Goal: Navigation & Orientation: Find specific page/section

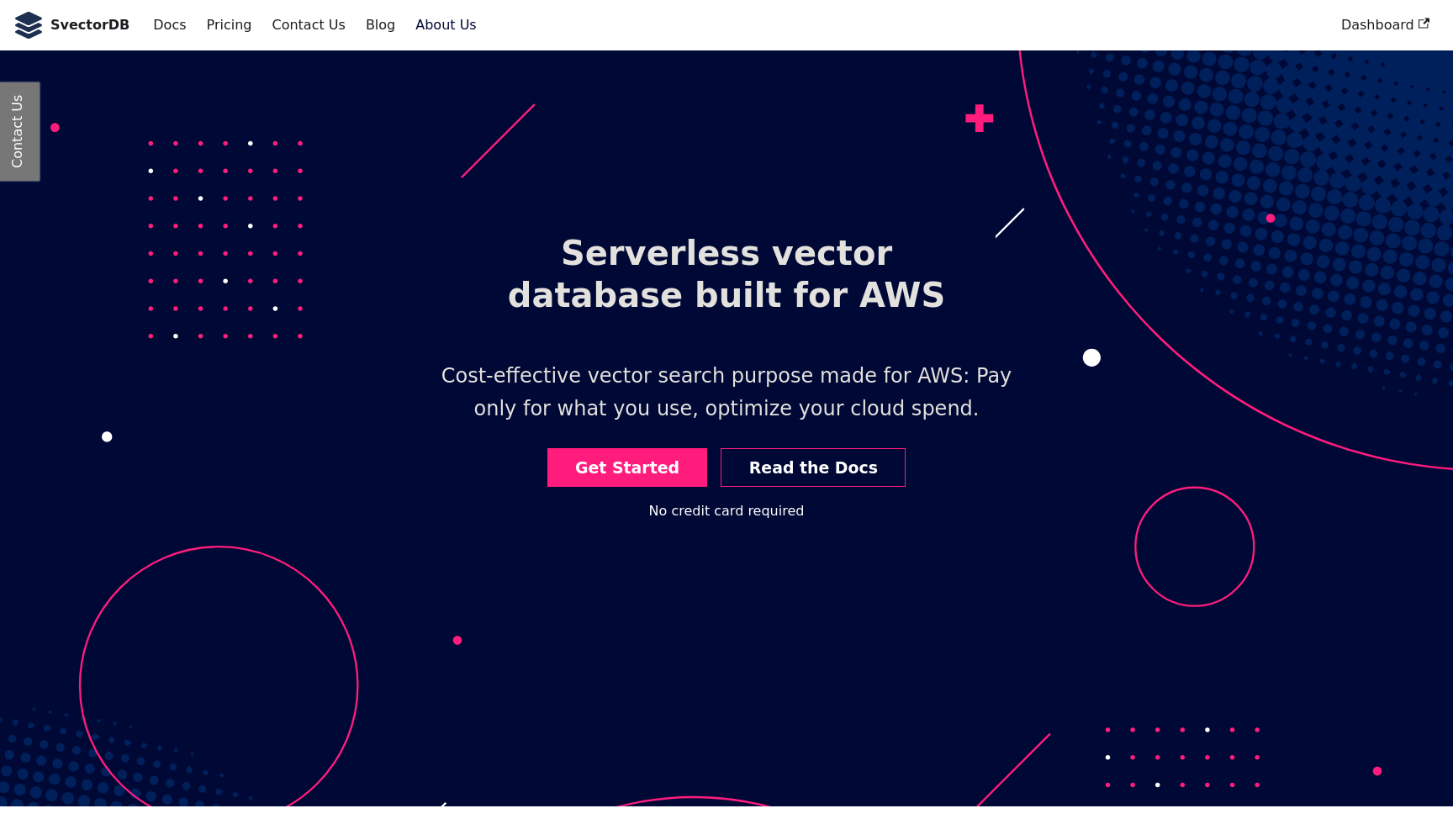
click at [426, 20] on link "About Us" at bounding box center [445, 25] width 81 height 29
click at [430, 27] on link "About Us" at bounding box center [445, 25] width 81 height 29
click at [89, 32] on b "SvectorDB" at bounding box center [90, 25] width 79 height 22
click at [52, 21] on b "SvectorDB" at bounding box center [90, 25] width 79 height 22
click at [164, 27] on link "Docs" at bounding box center [170, 25] width 53 height 29
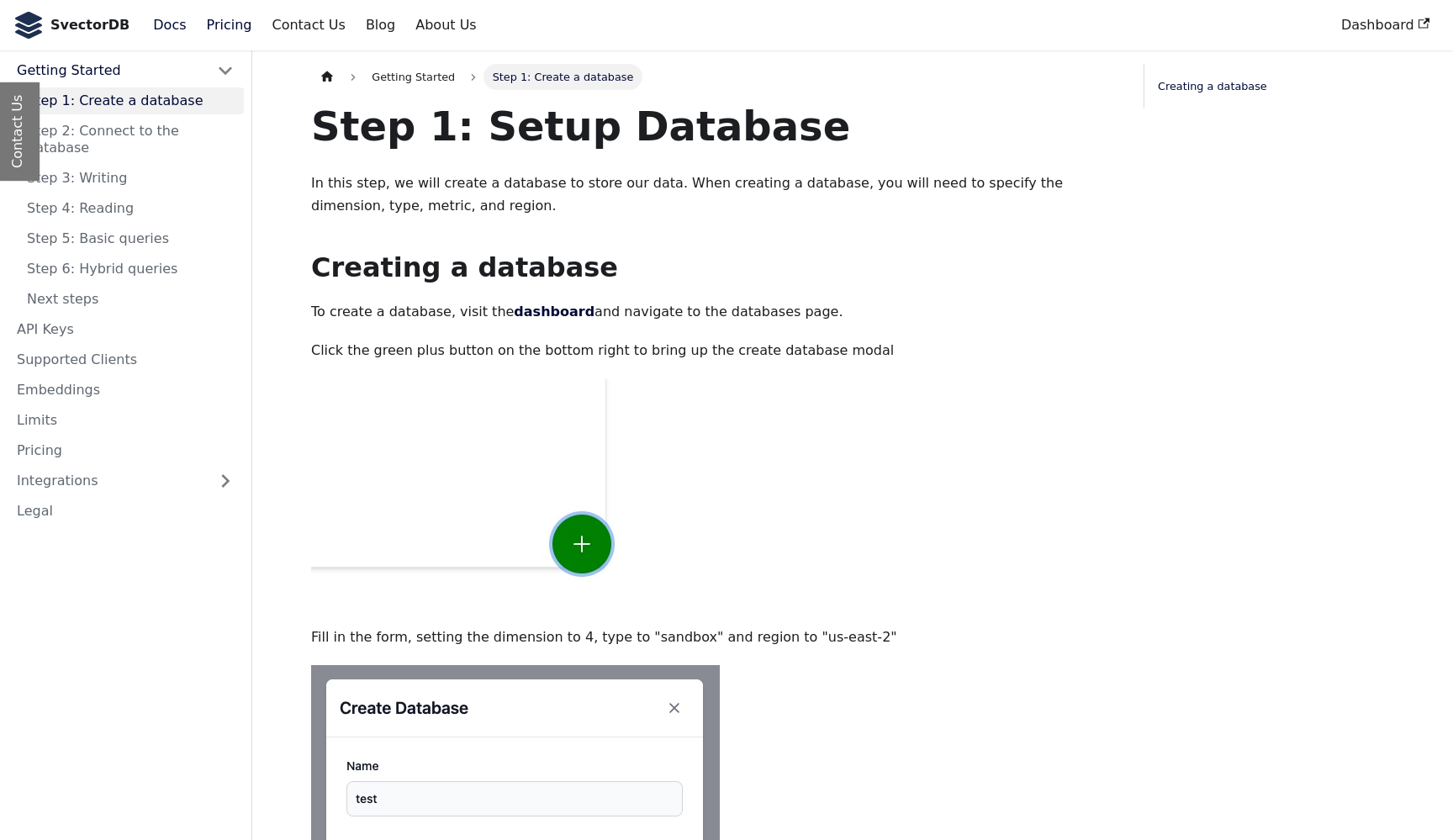
click at [197, 28] on link "Pricing" at bounding box center [229, 25] width 65 height 29
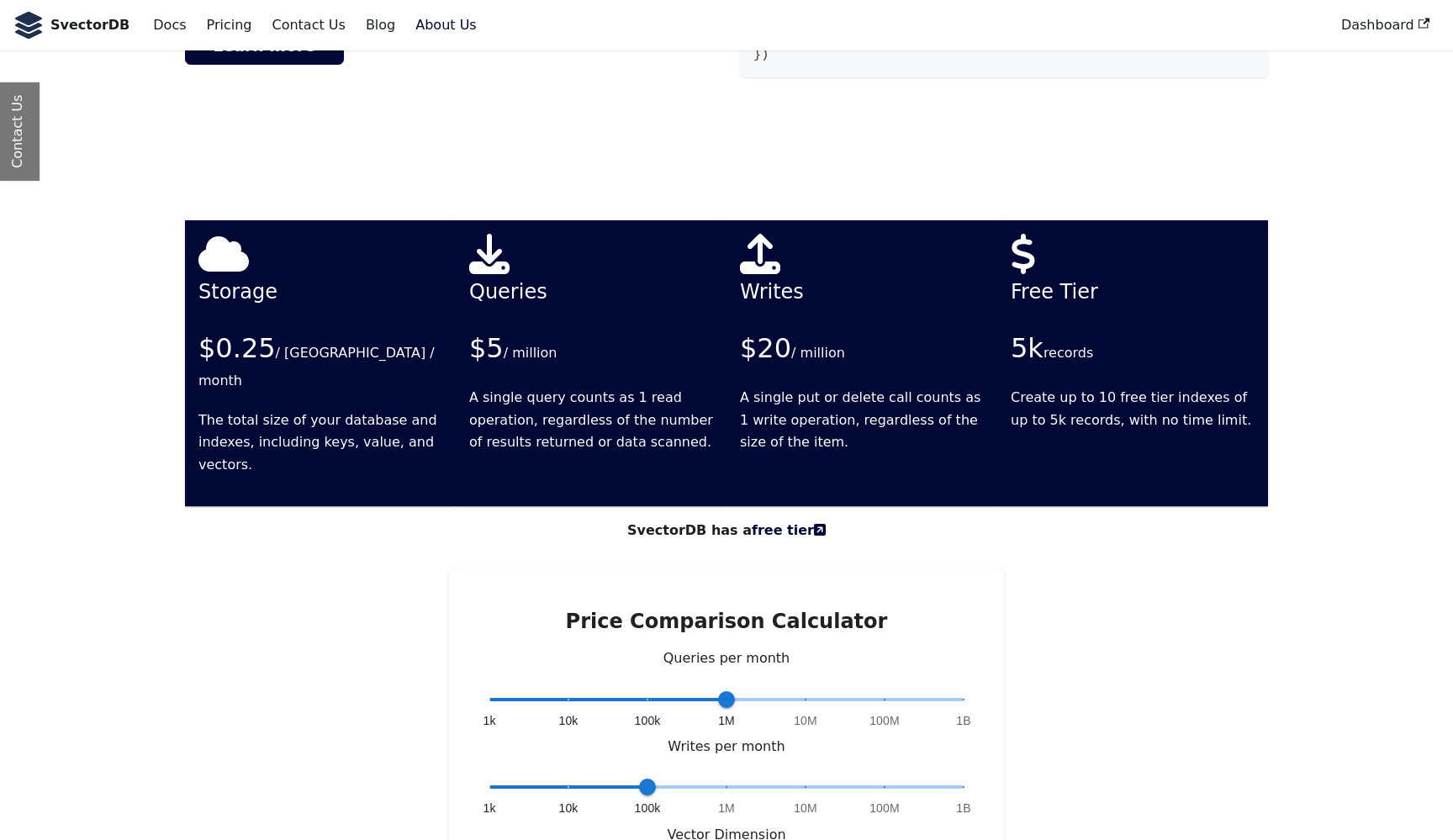
click at [411, 21] on link "About Us" at bounding box center [445, 25] width 81 height 29
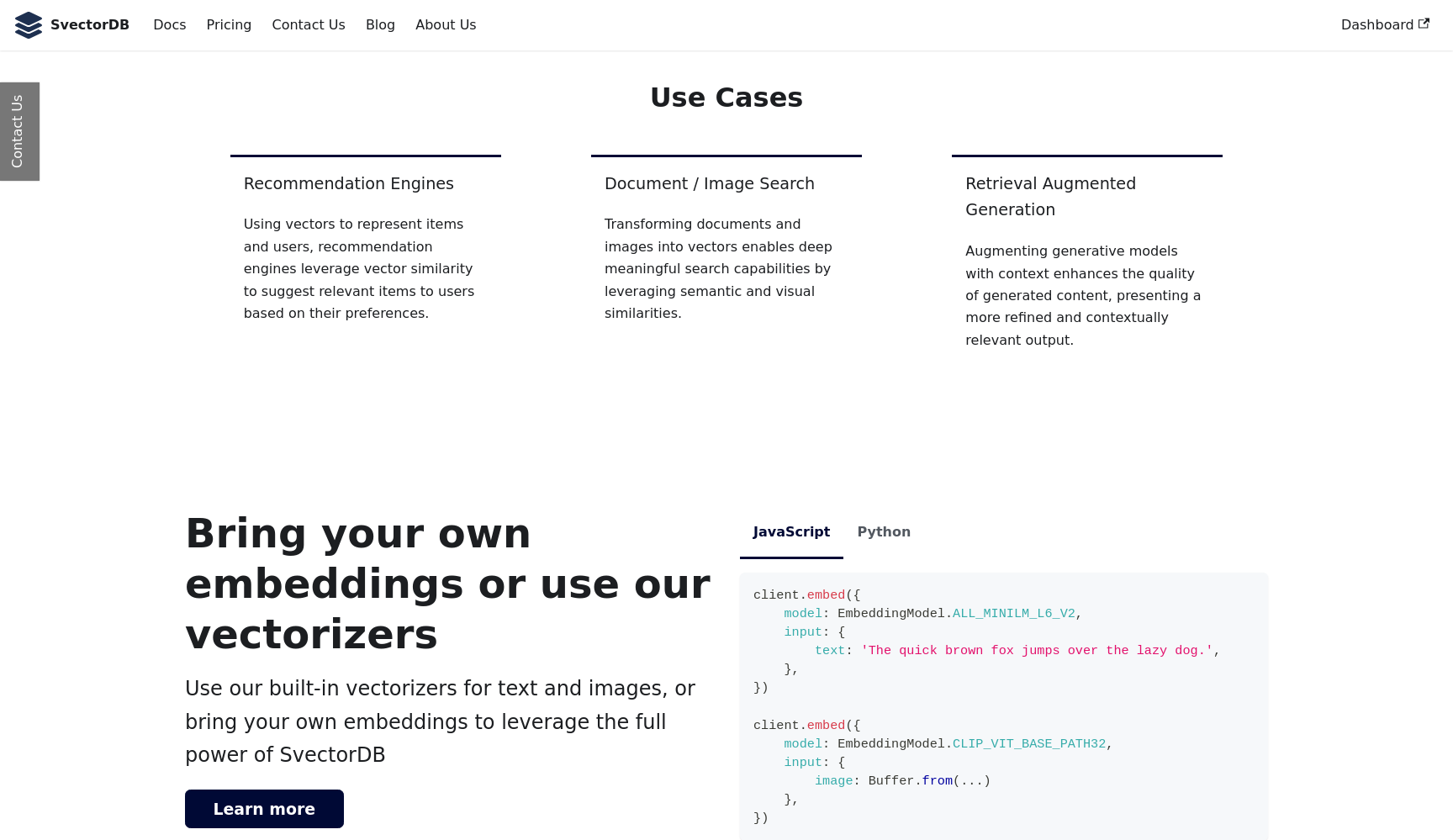
scroll to position [2673, 0]
